Goal: Task Accomplishment & Management: Complete application form

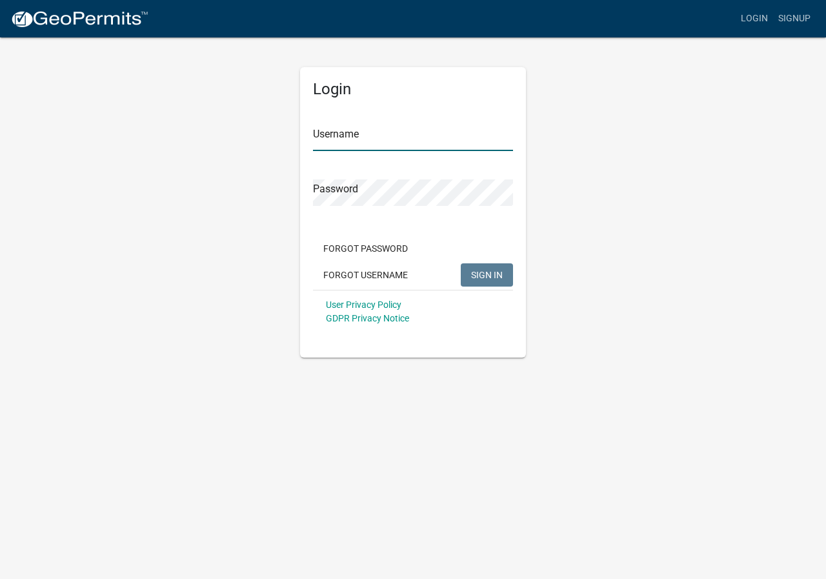
type input "[EMAIL_ADDRESS][DOMAIN_NAME]"
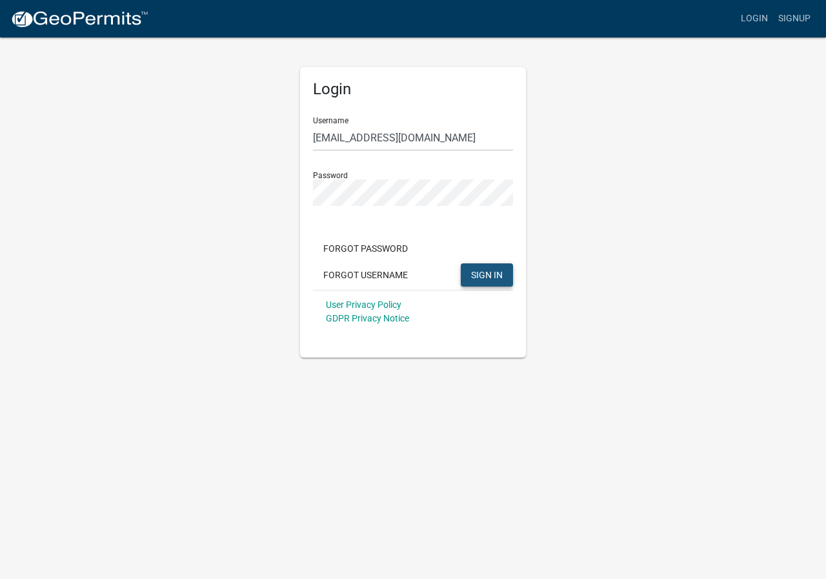
click at [471, 285] on button "SIGN IN" at bounding box center [487, 274] width 52 height 23
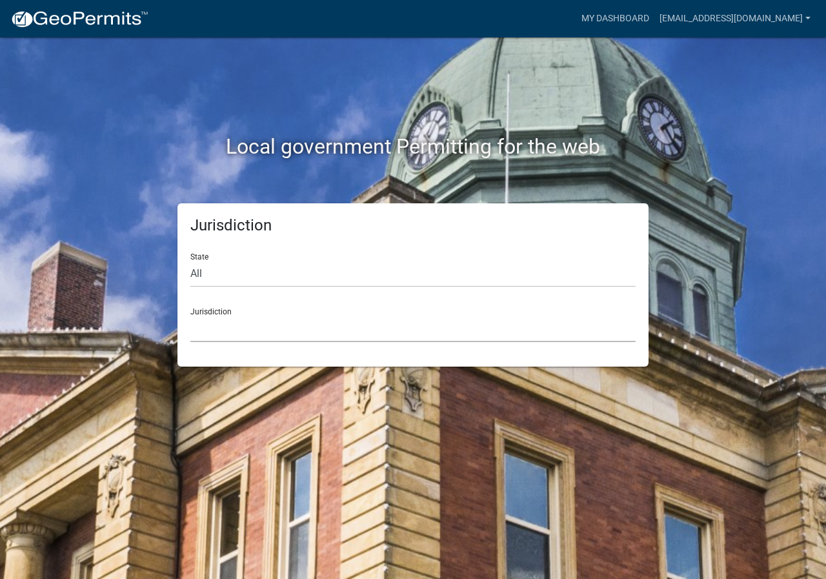
click at [234, 326] on select "[GEOGRAPHIC_DATA], [US_STATE] [GEOGRAPHIC_DATA], [US_STATE][PERSON_NAME][GEOGRA…" at bounding box center [412, 329] width 445 height 26
click at [105, 88] on div "Local government Permitting for the web" at bounding box center [413, 119] width 736 height 165
click at [303, 275] on select "All [US_STATE] [US_STATE] [US_STATE] [US_STATE] [US_STATE] [US_STATE] [US_STATE…" at bounding box center [412, 274] width 445 height 26
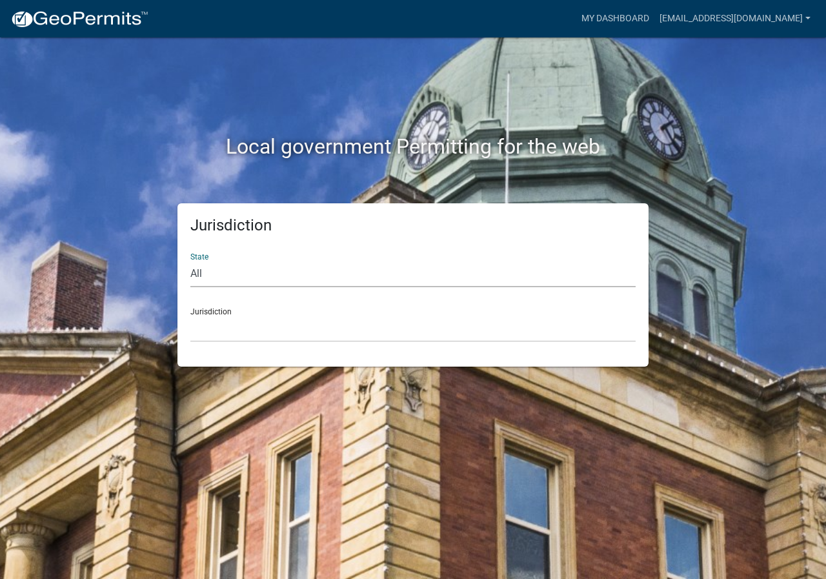
select select "[US_STATE]"
click at [190, 261] on select "All [US_STATE] [US_STATE] [US_STATE] [US_STATE] [US_STATE] [US_STATE] [US_STATE…" at bounding box center [412, 274] width 445 height 26
drag, startPoint x: 293, startPoint y: 286, endPoint x: 256, endPoint y: 328, distance: 55.8
click at [256, 328] on select "[GEOGRAPHIC_DATA], [US_STATE][PERSON_NAME][GEOGRAPHIC_DATA], [US_STATE][PERSON_…" at bounding box center [412, 329] width 445 height 26
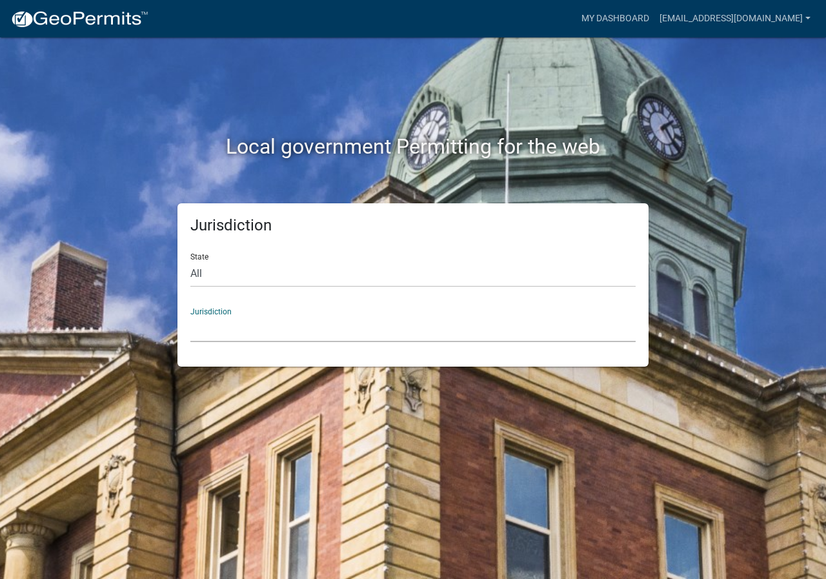
click at [256, 328] on select "[GEOGRAPHIC_DATA], [US_STATE][PERSON_NAME][GEOGRAPHIC_DATA], [US_STATE][PERSON_…" at bounding box center [412, 329] width 445 height 26
drag, startPoint x: 56, startPoint y: 416, endPoint x: 161, endPoint y: 352, distance: 122.7
click at [61, 412] on div "Local government Permitting for the web Jurisdiction State All [US_STATE] [US_S…" at bounding box center [413, 289] width 826 height 579
click at [737, 14] on link "[EMAIL_ADDRESS][DOMAIN_NAME]" at bounding box center [734, 18] width 161 height 25
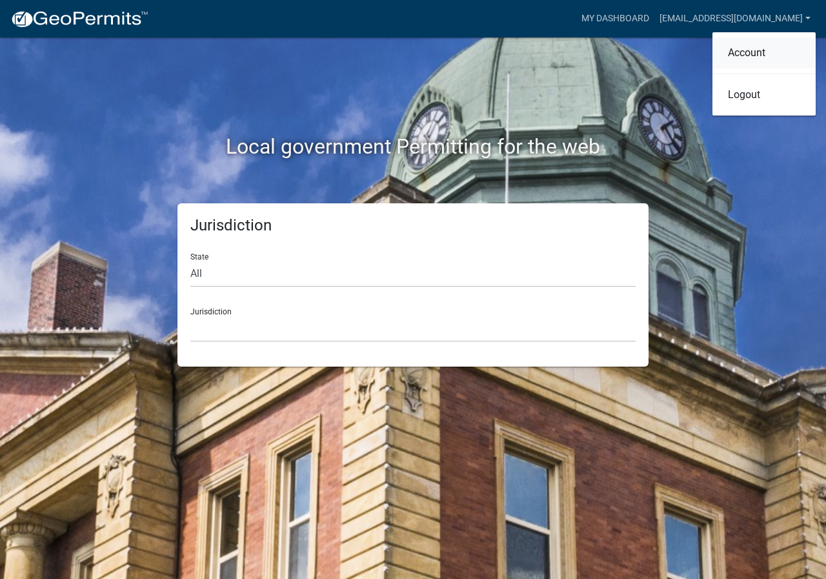
click at [749, 56] on link "Account" at bounding box center [763, 52] width 103 height 31
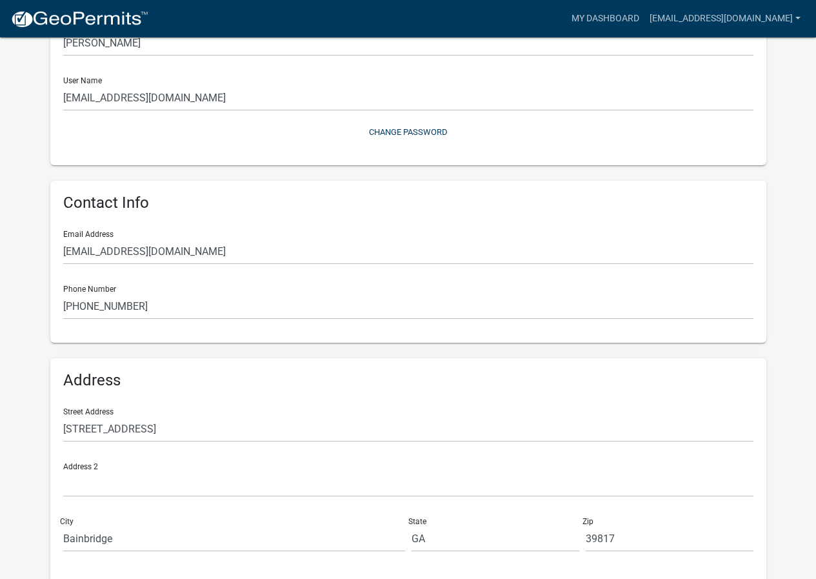
scroll to position [173, 0]
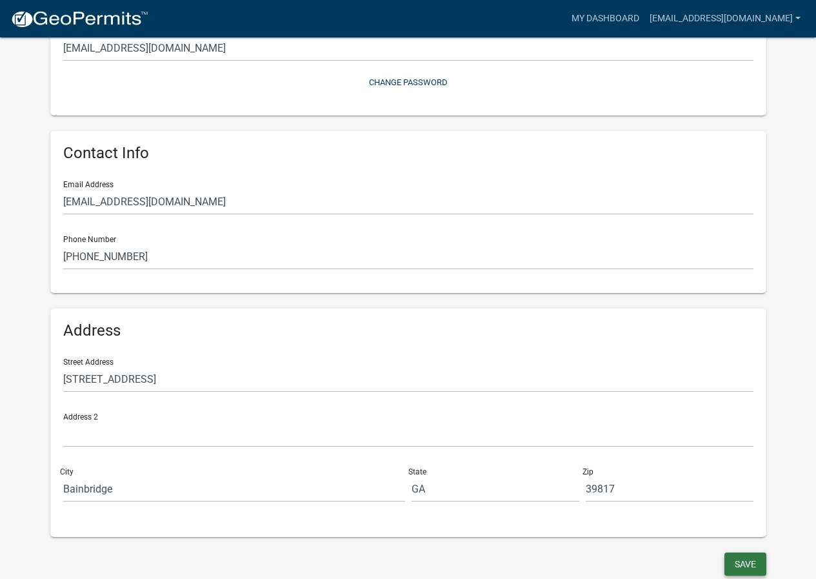
click at [756, 568] on button "Save" at bounding box center [746, 563] width 42 height 23
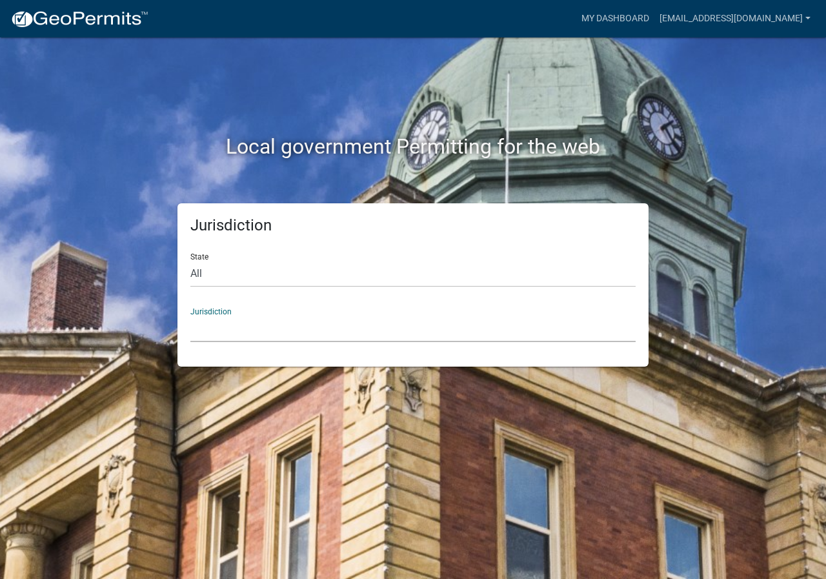
click at [246, 330] on select "[GEOGRAPHIC_DATA], [US_STATE] [GEOGRAPHIC_DATA], [US_STATE][PERSON_NAME][GEOGRA…" at bounding box center [412, 329] width 445 height 26
click at [81, 150] on h2 "Local government Permitting for the web" at bounding box center [413, 146] width 716 height 25
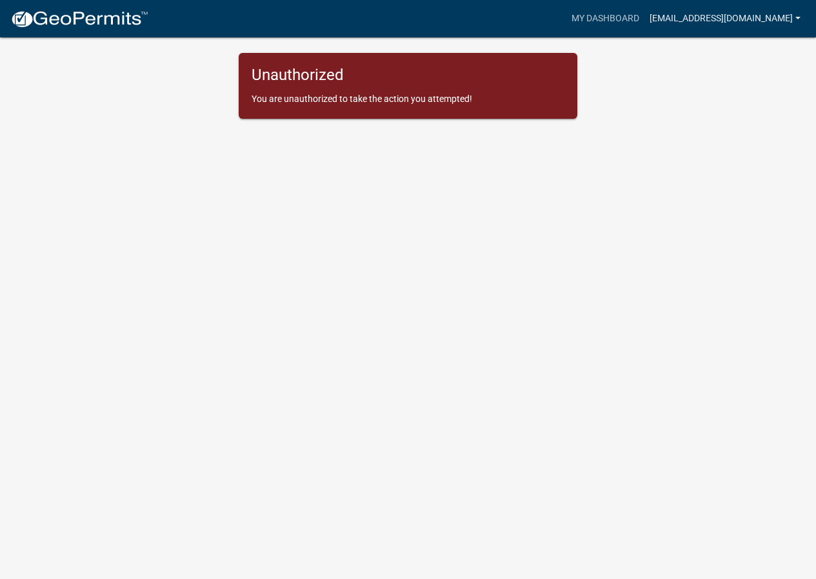
click at [796, 18] on link "[EMAIL_ADDRESS][DOMAIN_NAME]" at bounding box center [725, 18] width 161 height 25
click at [749, 59] on link "Account" at bounding box center [754, 52] width 103 height 31
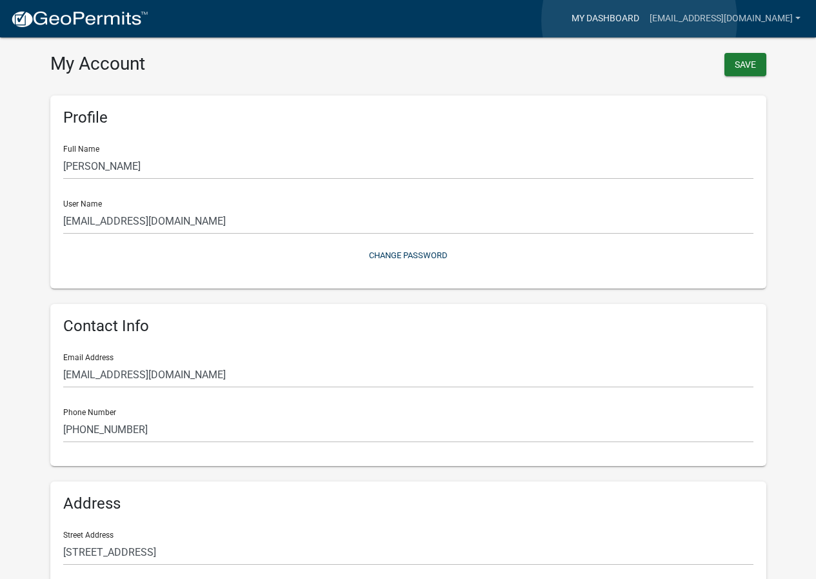
click at [640, 20] on link "My Dashboard" at bounding box center [606, 18] width 78 height 25
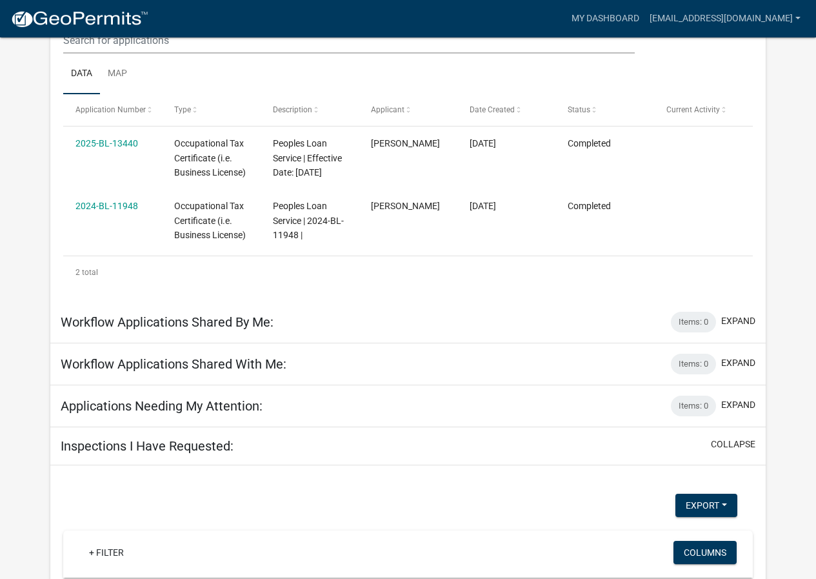
scroll to position [258, 0]
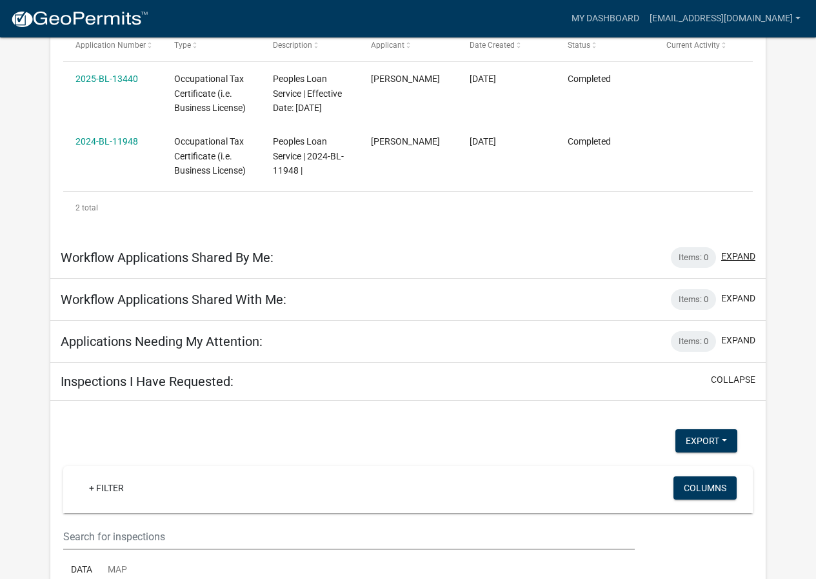
click at [745, 256] on button "expand" at bounding box center [739, 257] width 34 height 14
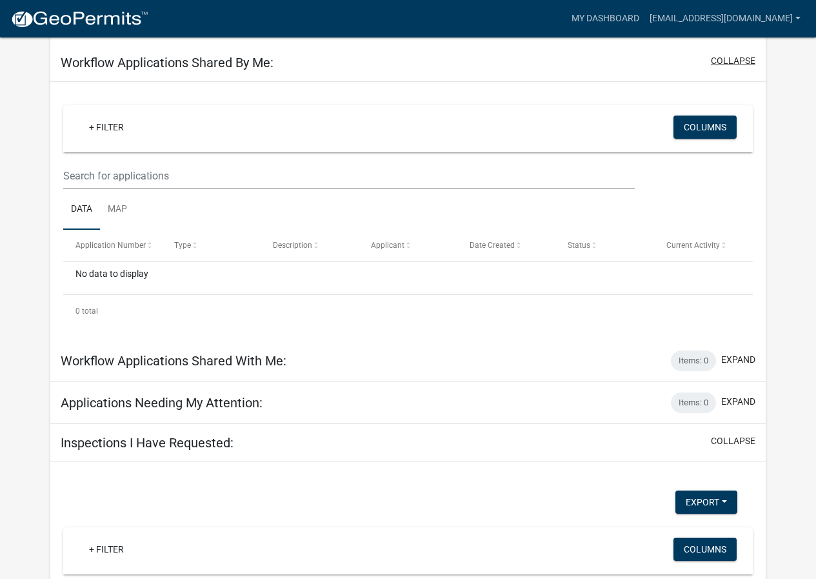
scroll to position [452, 0]
click at [743, 356] on button "expand" at bounding box center [739, 359] width 34 height 14
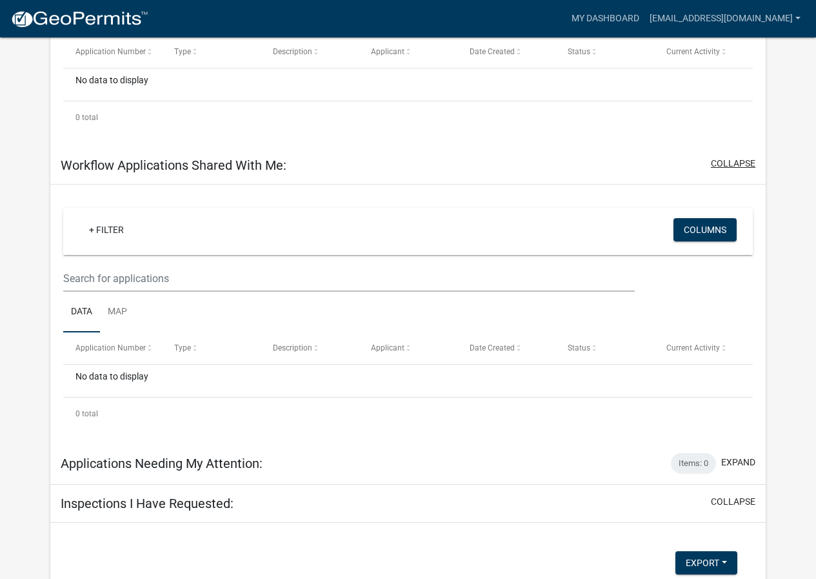
scroll to position [645, 0]
click at [754, 459] on button "expand" at bounding box center [739, 462] width 34 height 14
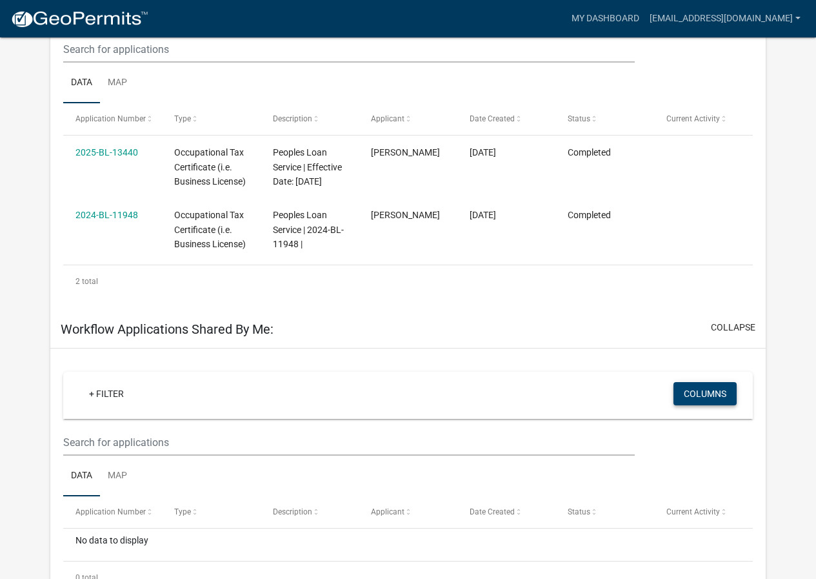
scroll to position [0, 0]
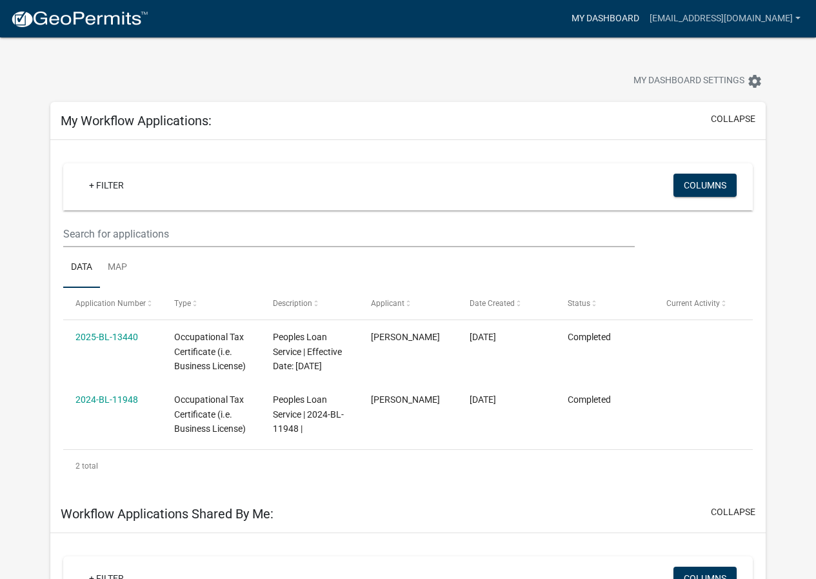
click at [633, 16] on link "My Dashboard" at bounding box center [606, 18] width 78 height 25
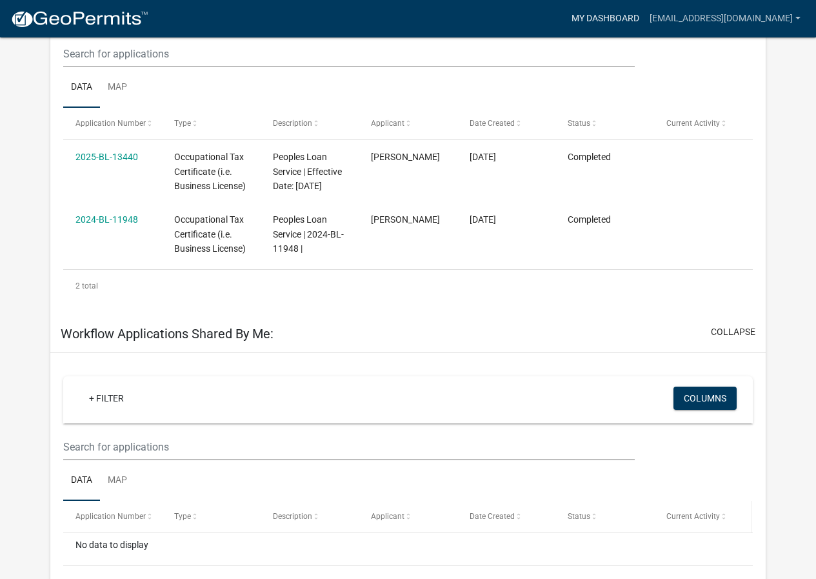
scroll to position [194, 0]
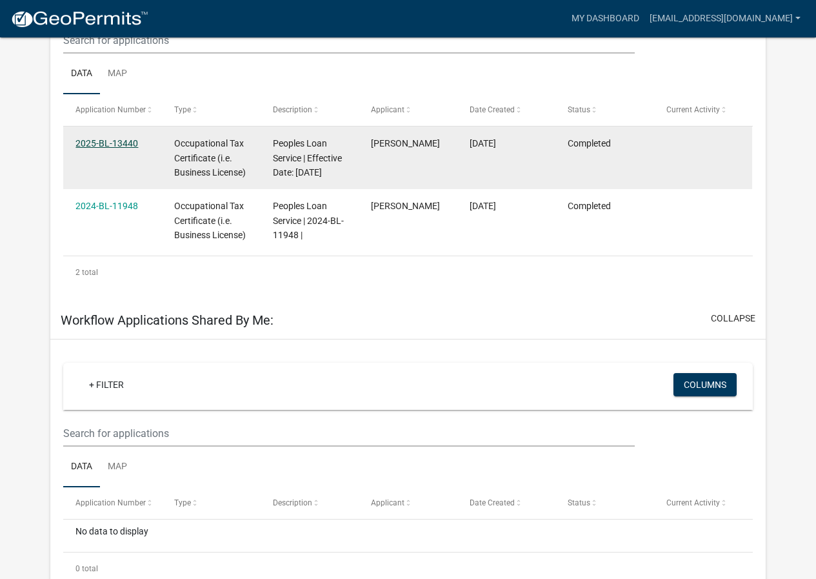
click at [116, 145] on link "2025-BL-13440" at bounding box center [107, 143] width 63 height 10
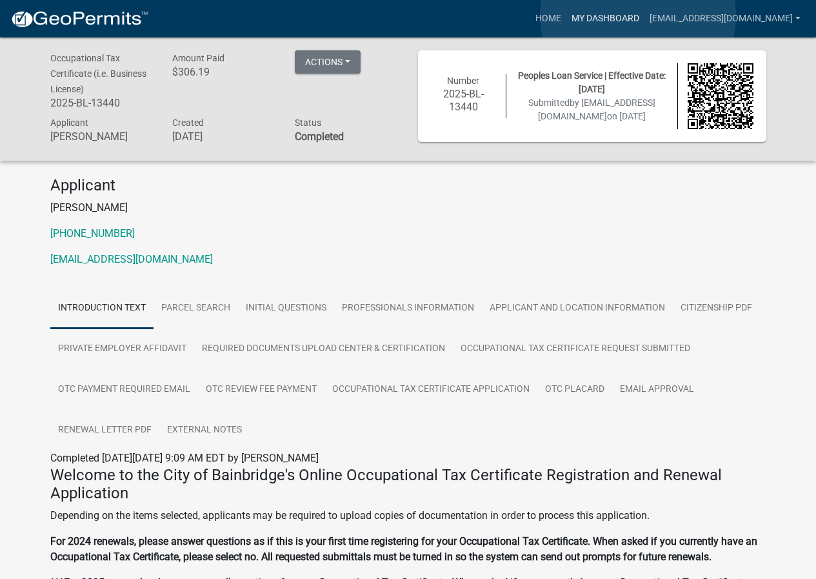
click at [638, 15] on link "My Dashboard" at bounding box center [606, 18] width 78 height 25
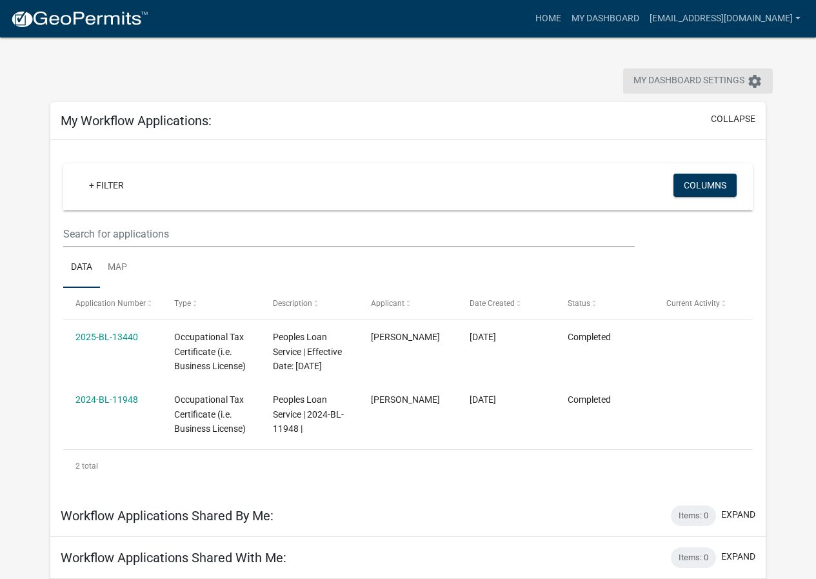
click at [700, 79] on span "My Dashboard Settings" at bounding box center [689, 81] width 111 height 15
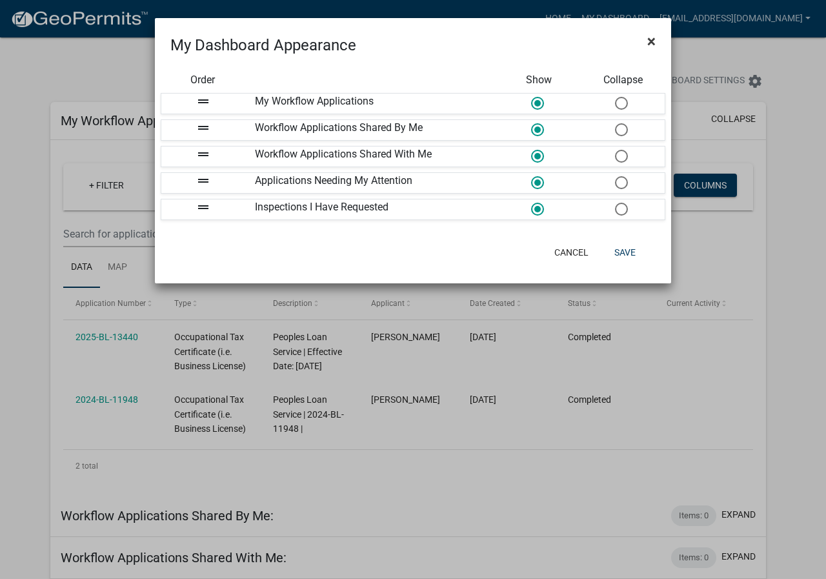
click at [650, 43] on span "×" at bounding box center [651, 41] width 8 height 18
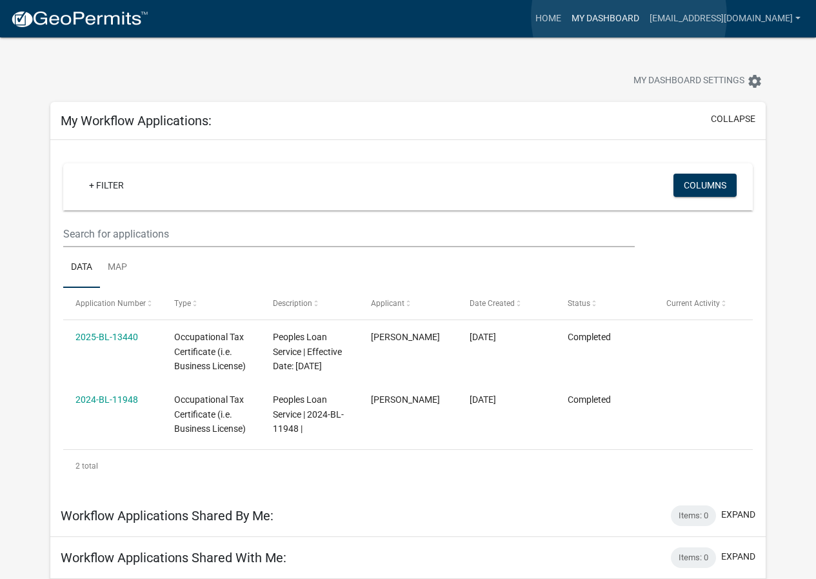
click at [629, 16] on link "My Dashboard" at bounding box center [606, 18] width 78 height 25
click at [567, 24] on link "Home" at bounding box center [548, 18] width 36 height 25
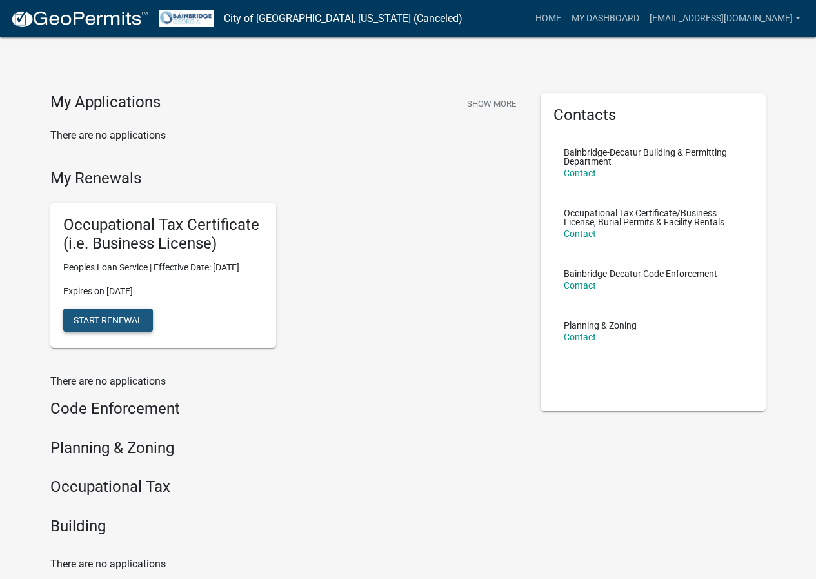
click at [129, 325] on span "Start Renewal" at bounding box center [108, 319] width 69 height 10
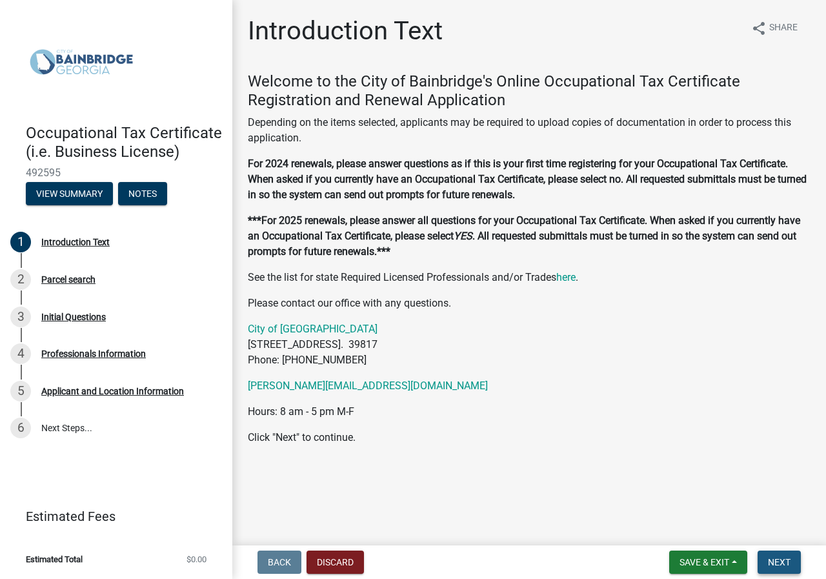
click at [792, 562] on button "Next" at bounding box center [779, 562] width 43 height 23
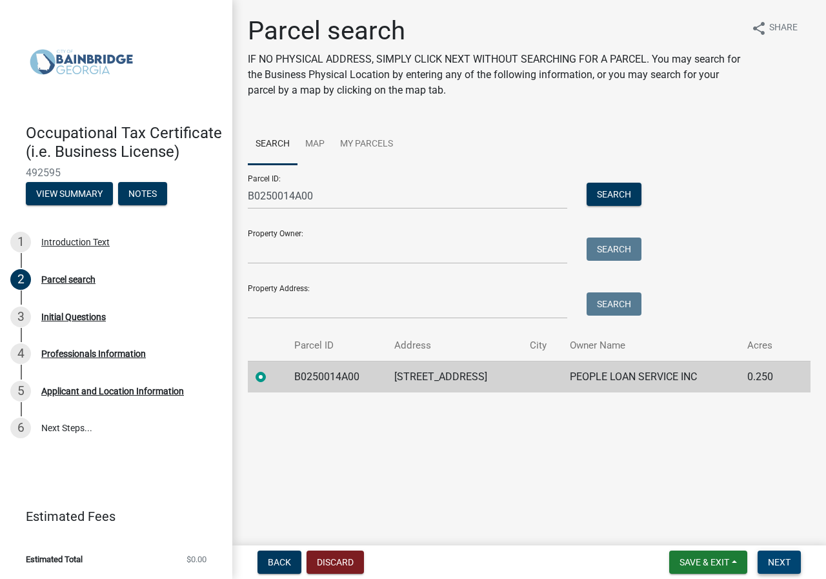
click at [774, 560] on span "Next" at bounding box center [779, 562] width 23 height 10
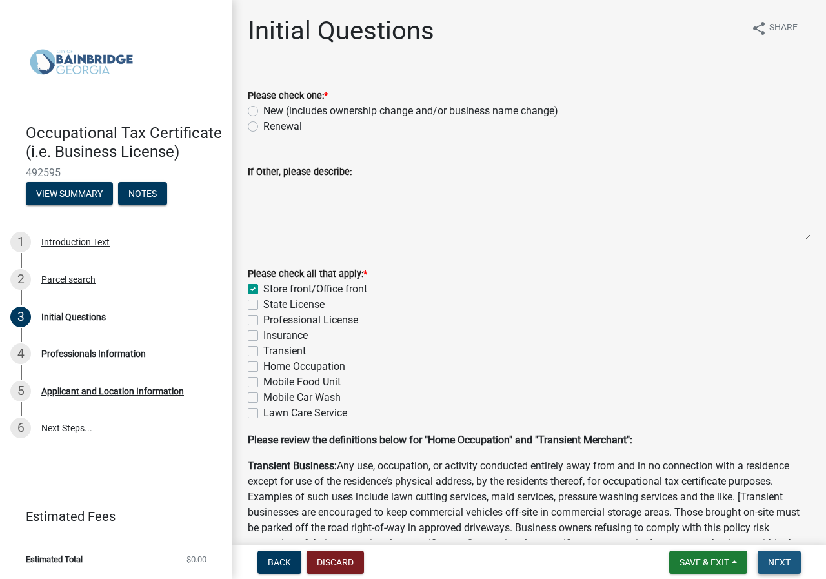
click at [770, 560] on span "Next" at bounding box center [779, 562] width 23 height 10
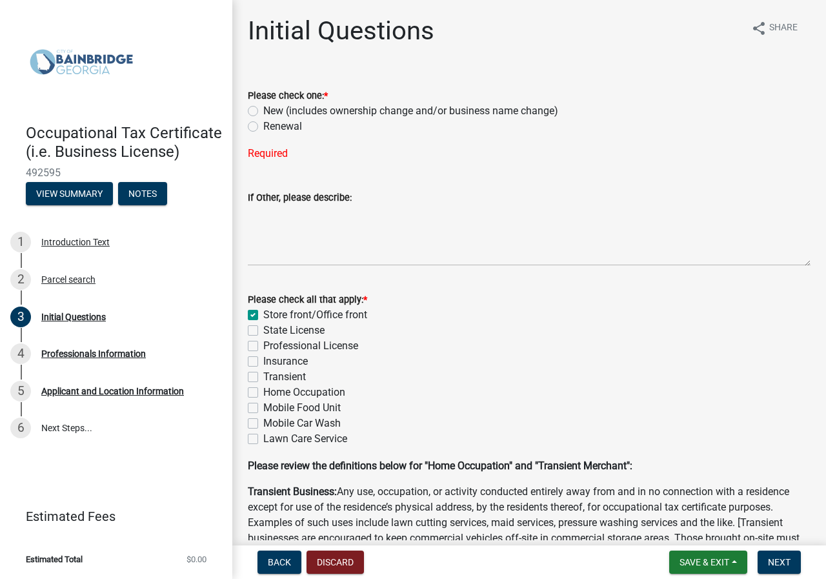
click at [263, 126] on label "Renewal" at bounding box center [282, 126] width 39 height 15
click at [263, 126] on input "Renewal" at bounding box center [267, 123] width 8 height 8
radio input "true"
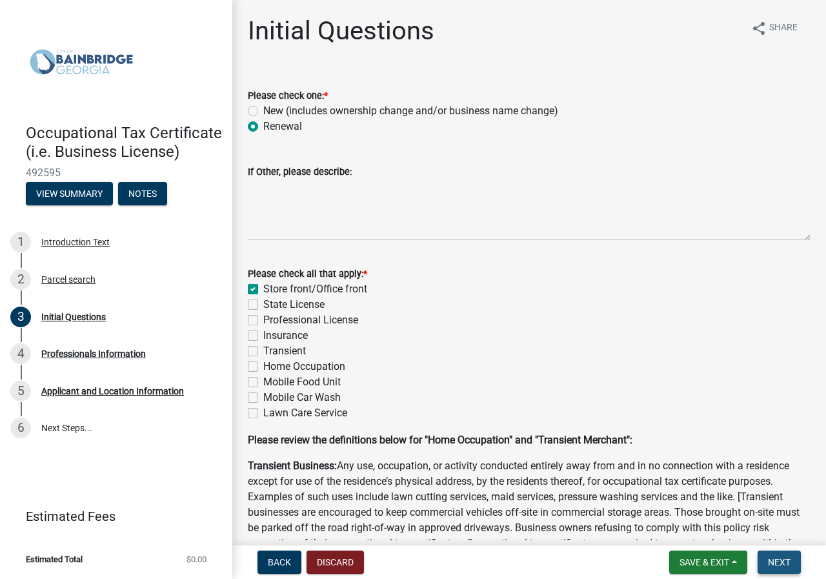
click at [785, 560] on span "Next" at bounding box center [779, 562] width 23 height 10
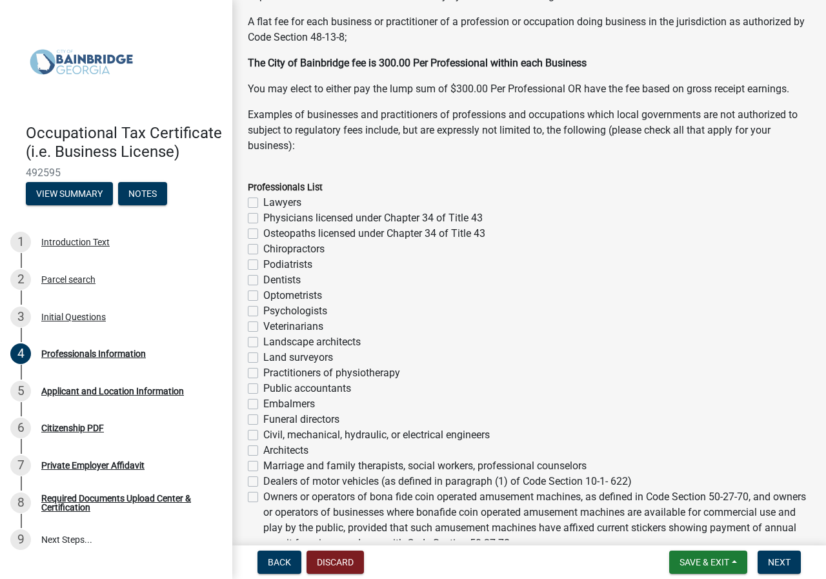
scroll to position [194, 0]
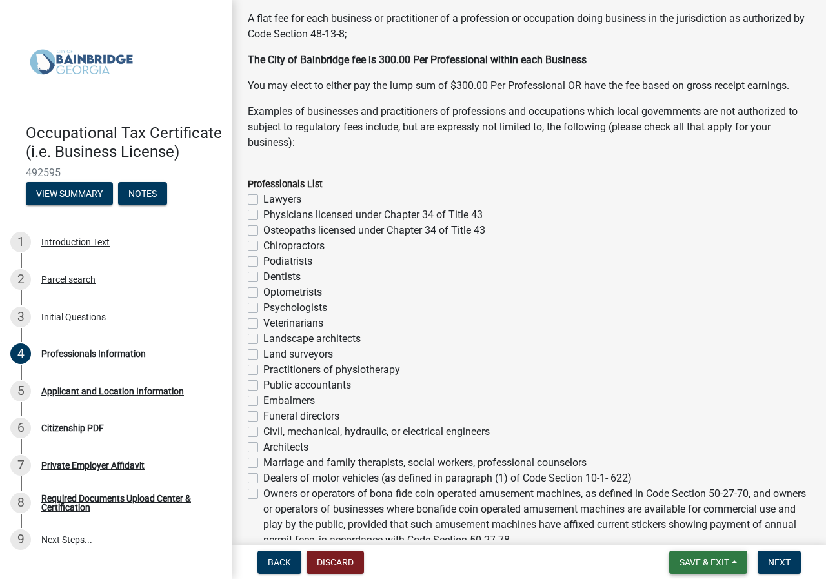
click at [705, 556] on button "Save & Exit" at bounding box center [708, 562] width 78 height 23
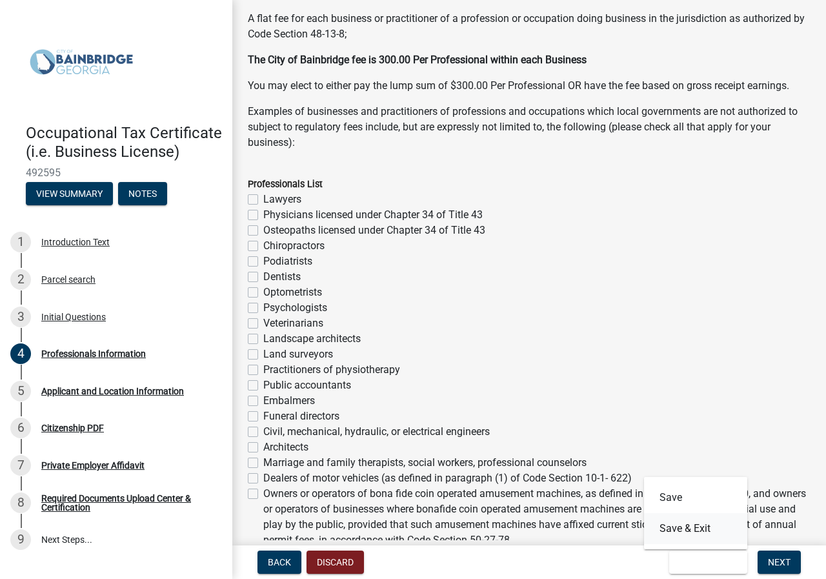
click at [709, 534] on button "Save & Exit" at bounding box center [695, 528] width 103 height 31
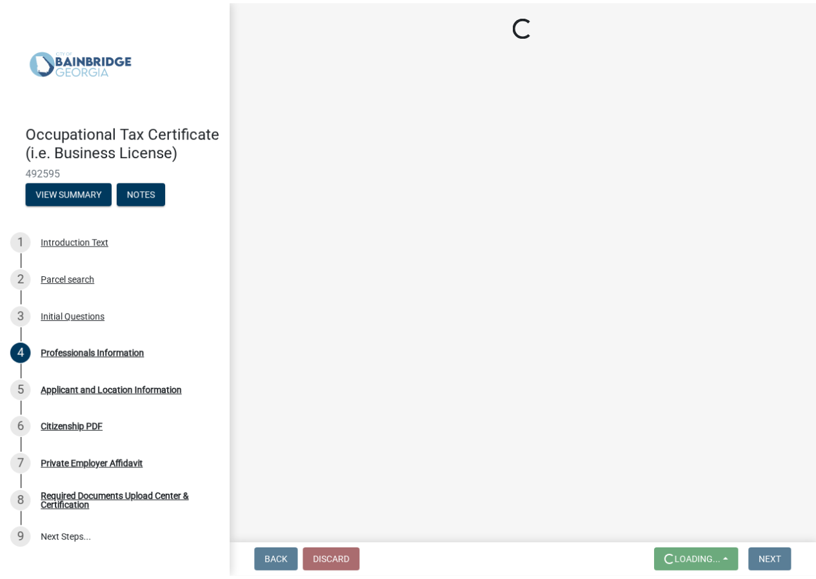
scroll to position [0, 0]
